Goal: Task Accomplishment & Management: Manage account settings

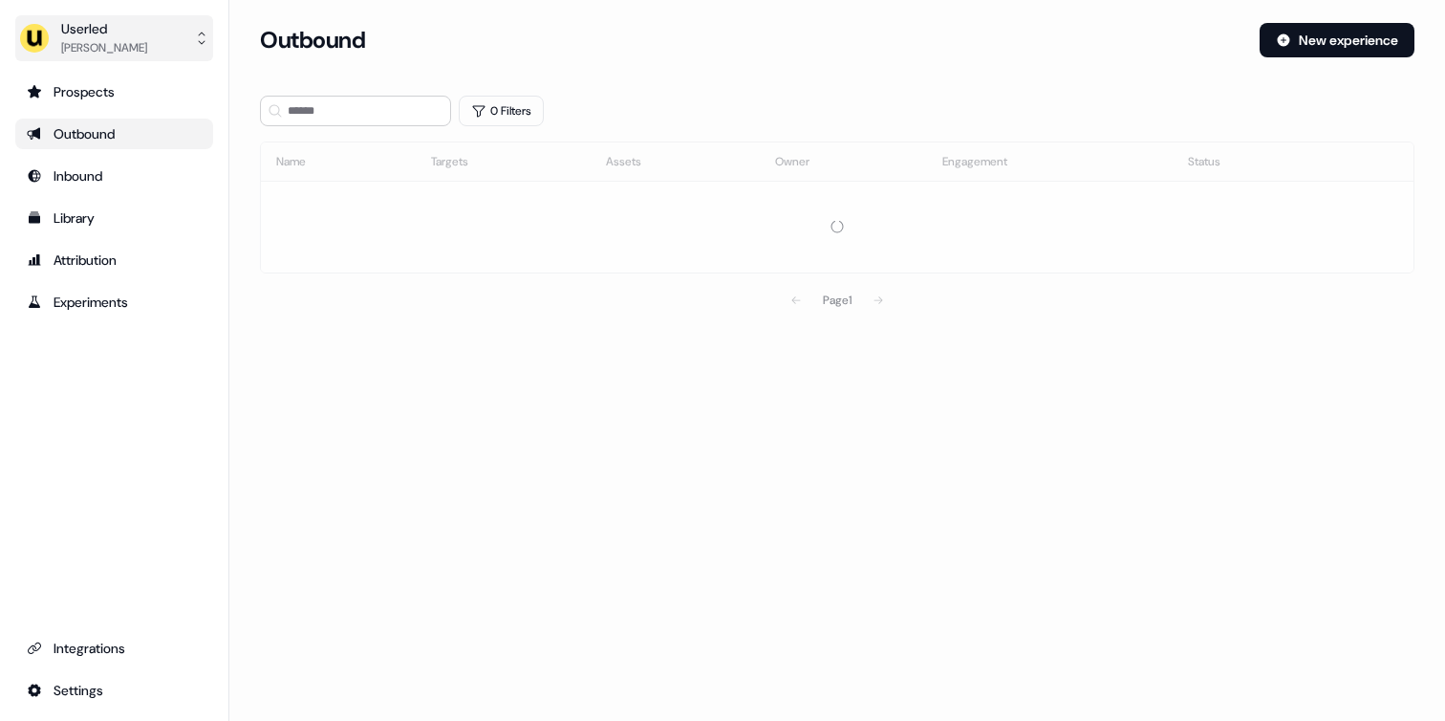
click at [147, 40] on div "[PERSON_NAME]" at bounding box center [104, 47] width 86 height 19
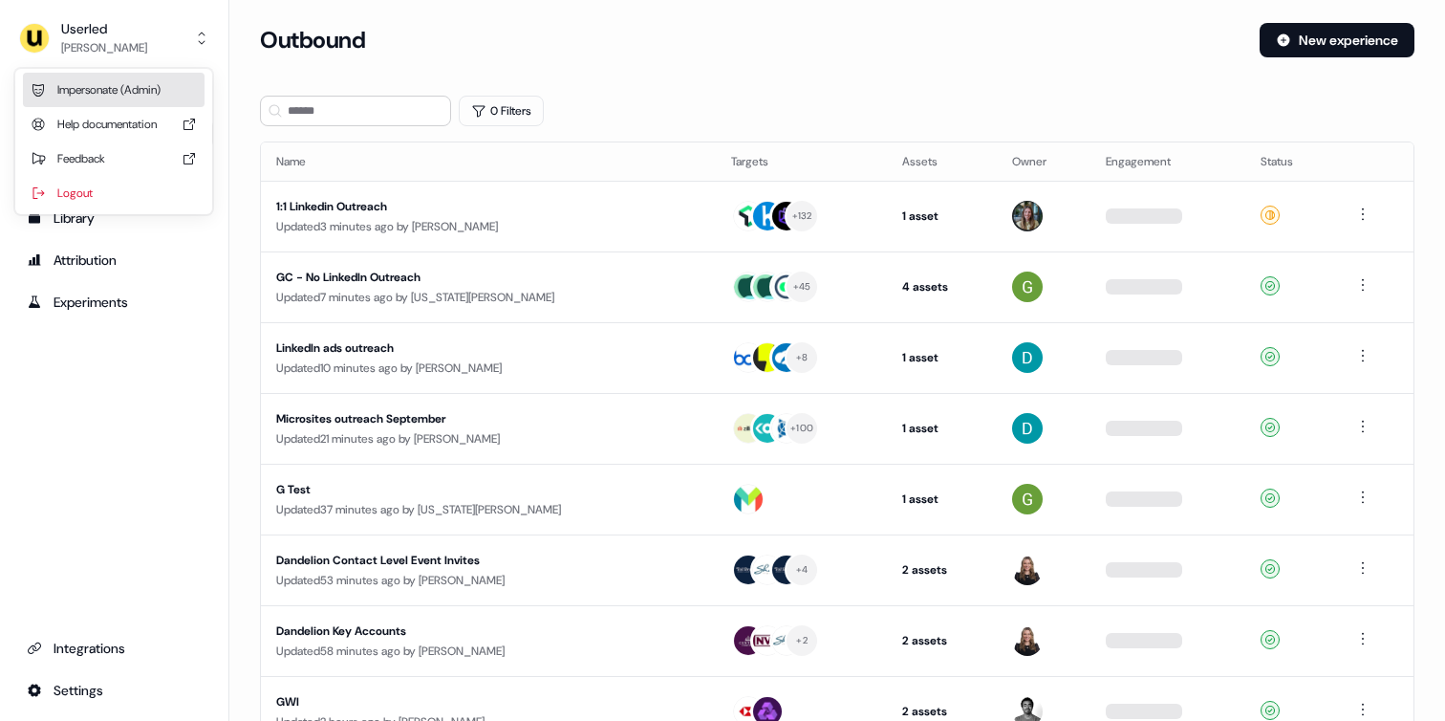
click at [119, 80] on div "Impersonate (Admin)" at bounding box center [114, 90] width 182 height 34
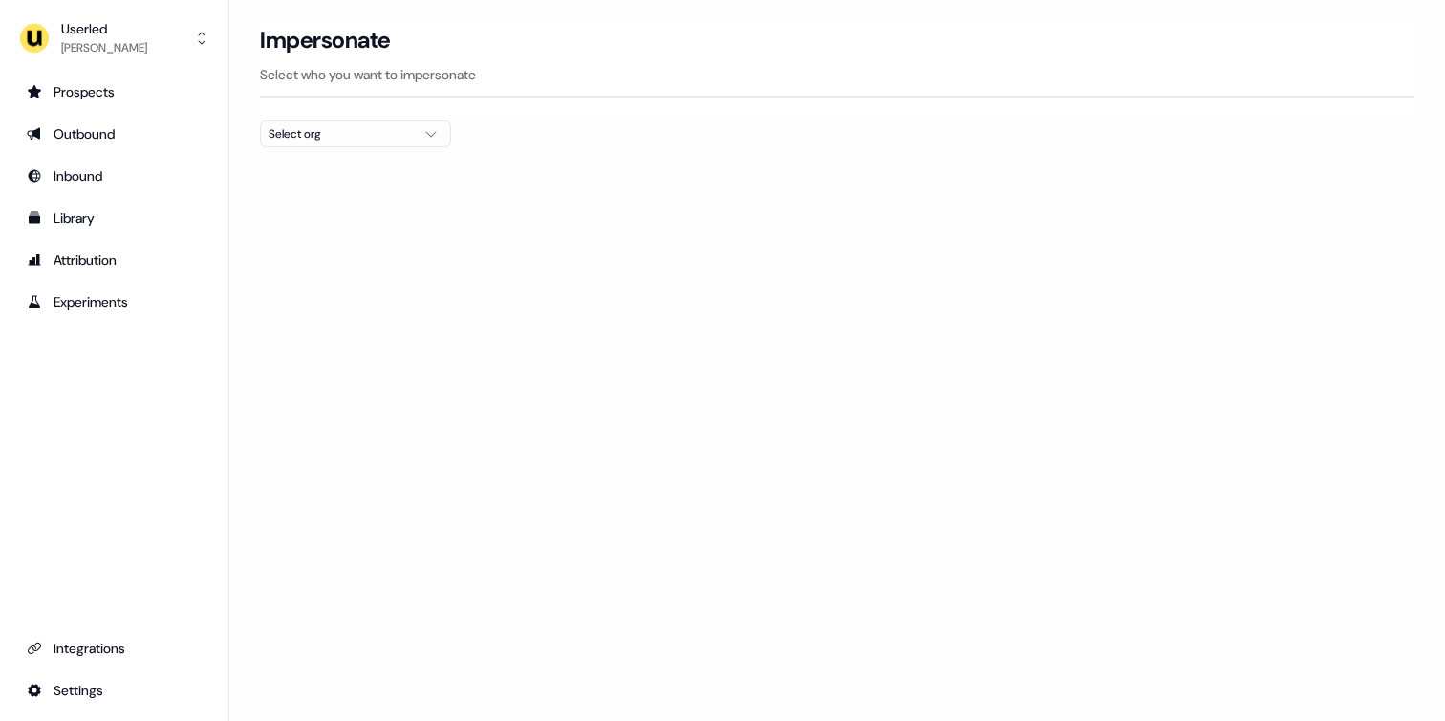
click at [336, 138] on div "Select org" at bounding box center [340, 133] width 143 height 19
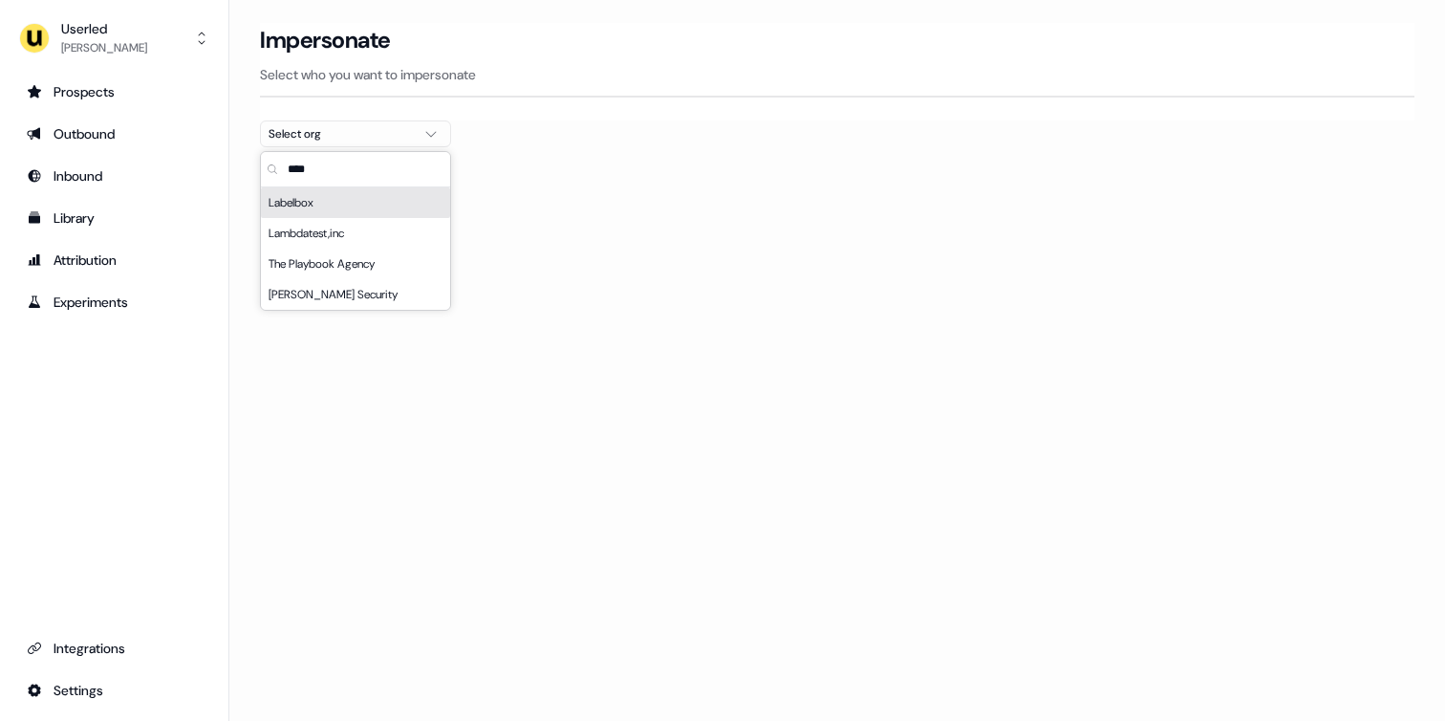
type input "****"
click at [294, 203] on div "Labelbox" at bounding box center [355, 202] width 189 height 31
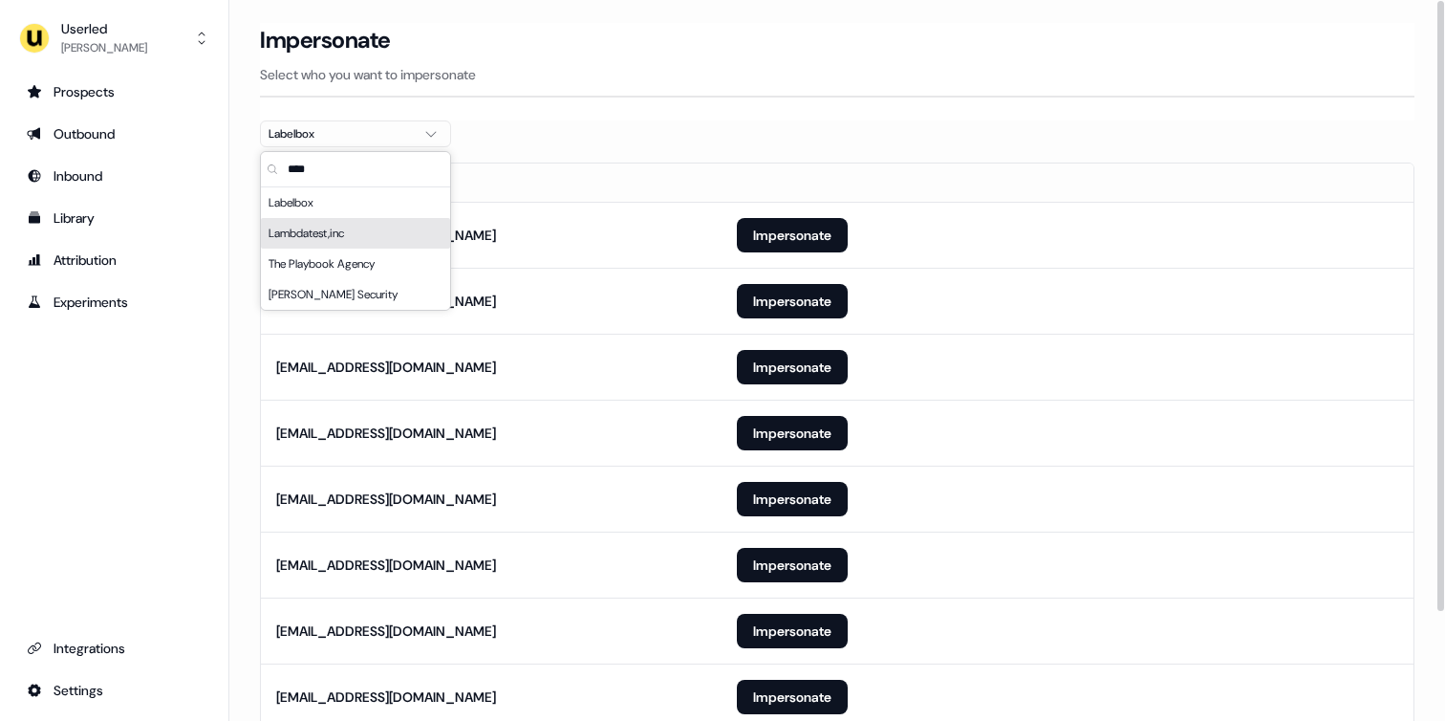
click at [242, 234] on section "Loading... Impersonate Select who you want to impersonate Labelbox Email [EMAIL…" at bounding box center [837, 436] width 1216 height 827
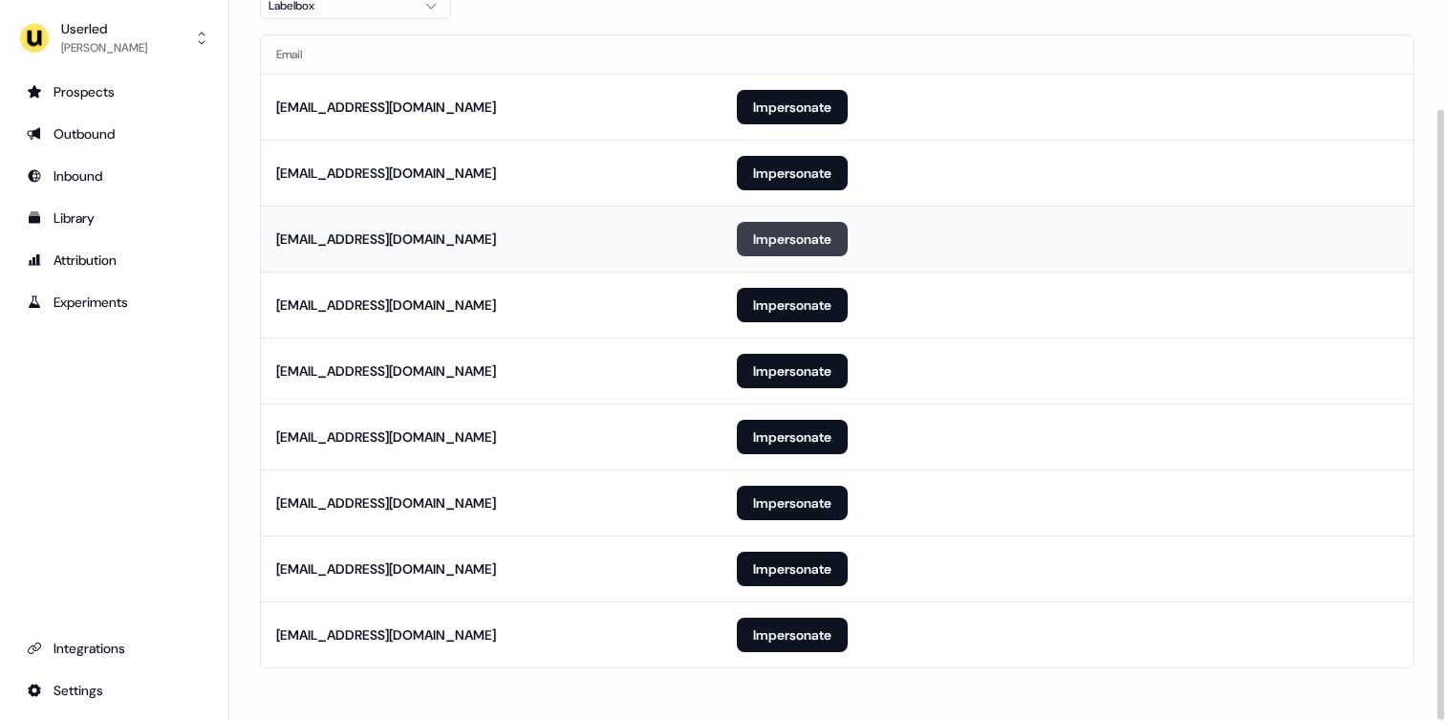
click at [748, 230] on button "Impersonate" at bounding box center [792, 239] width 111 height 34
